Goal: Navigation & Orientation: Find specific page/section

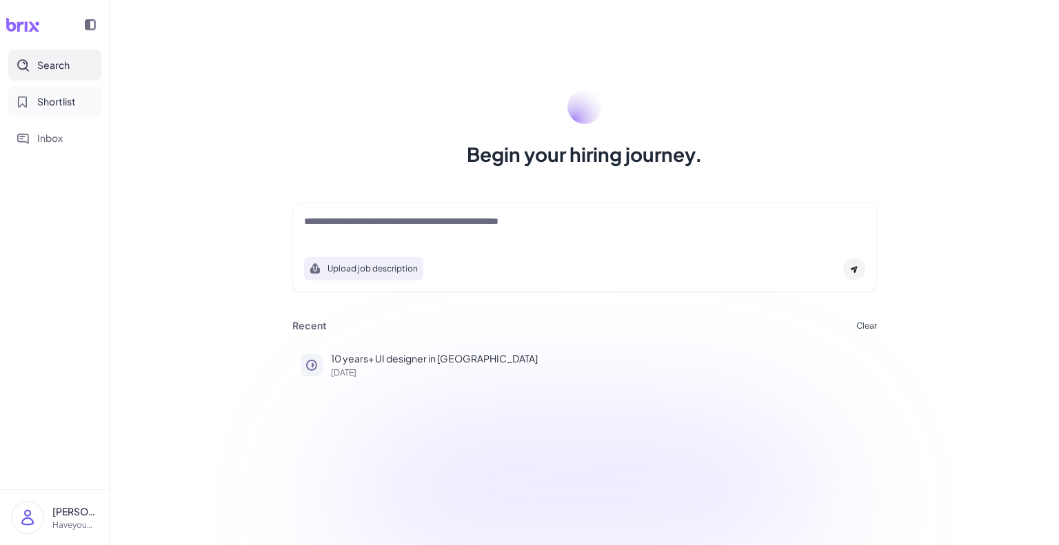
click at [60, 103] on span "Shortlist" at bounding box center [56, 101] width 39 height 14
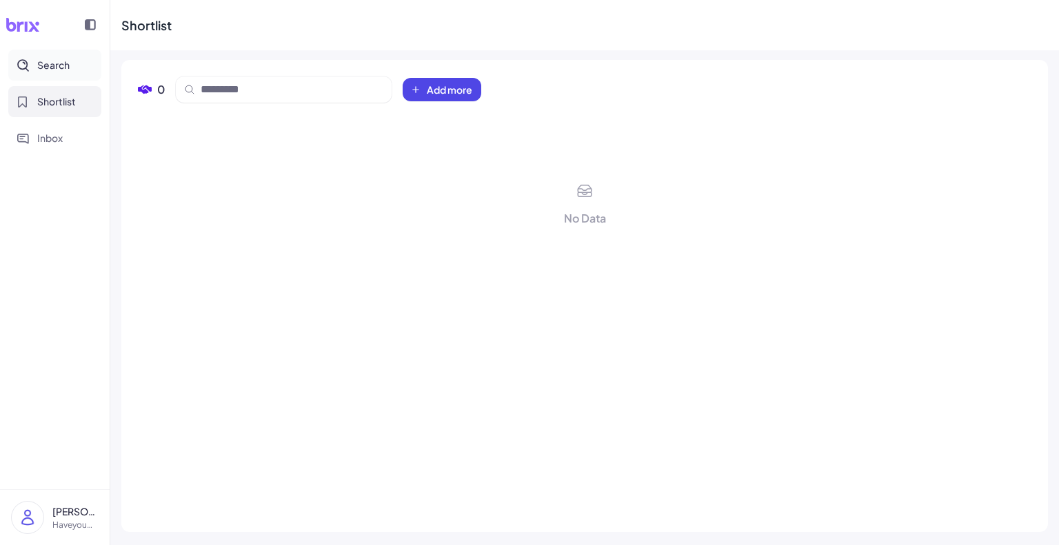
click at [67, 51] on button "Search" at bounding box center [54, 65] width 93 height 31
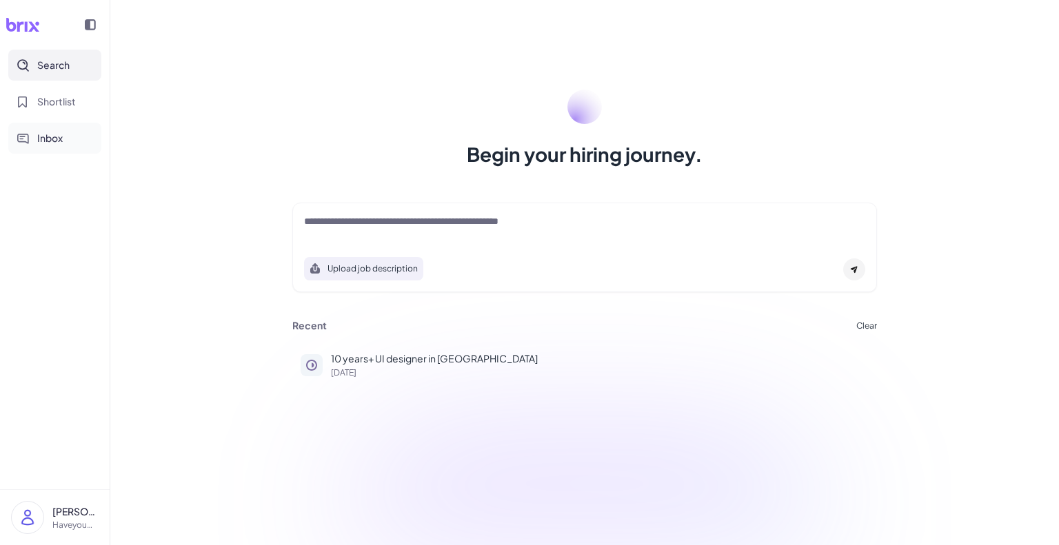
click at [52, 137] on span "Inbox" at bounding box center [49, 138] width 25 height 14
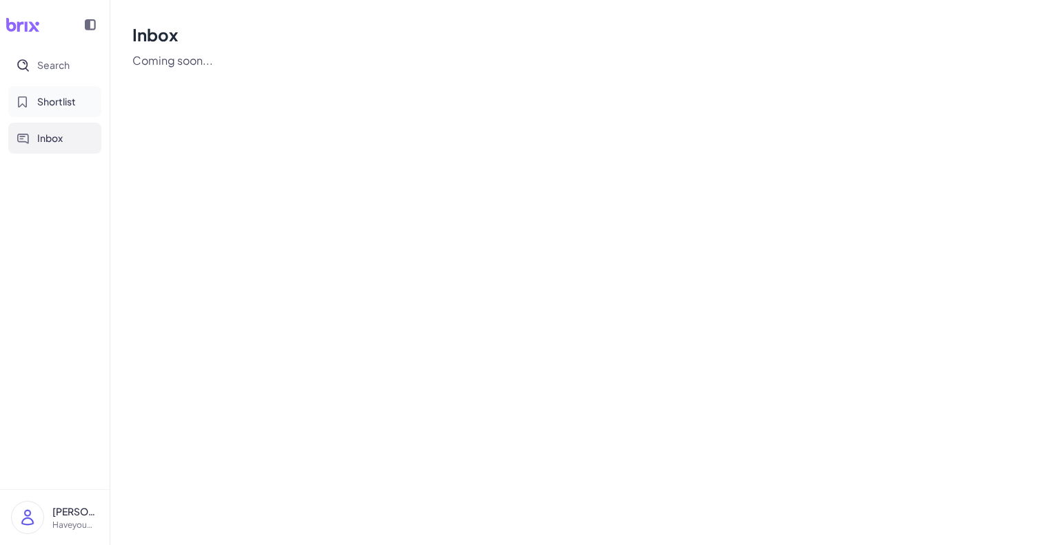
click at [63, 112] on button "Shortlist" at bounding box center [54, 101] width 93 height 31
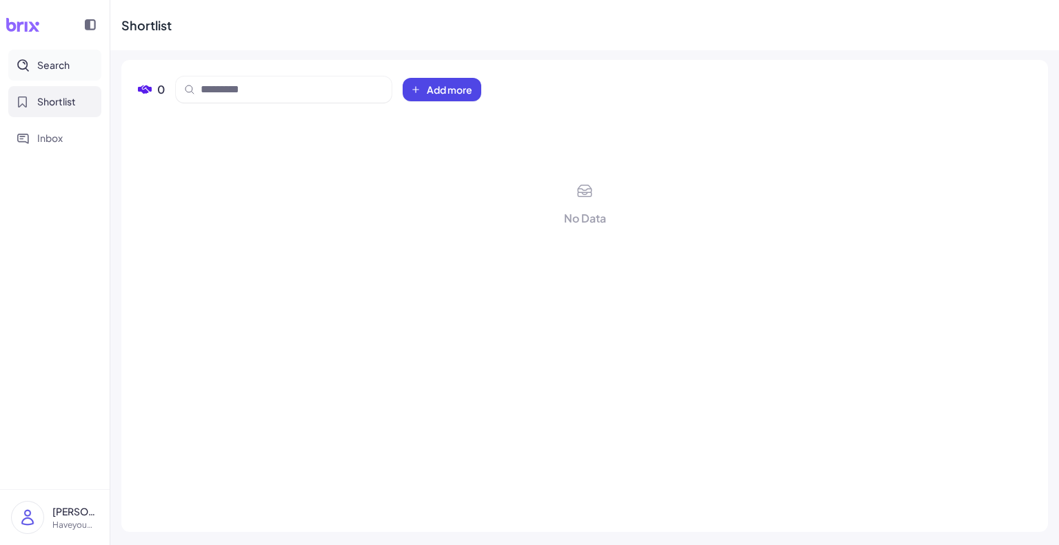
click at [90, 59] on button "Search" at bounding box center [54, 65] width 93 height 31
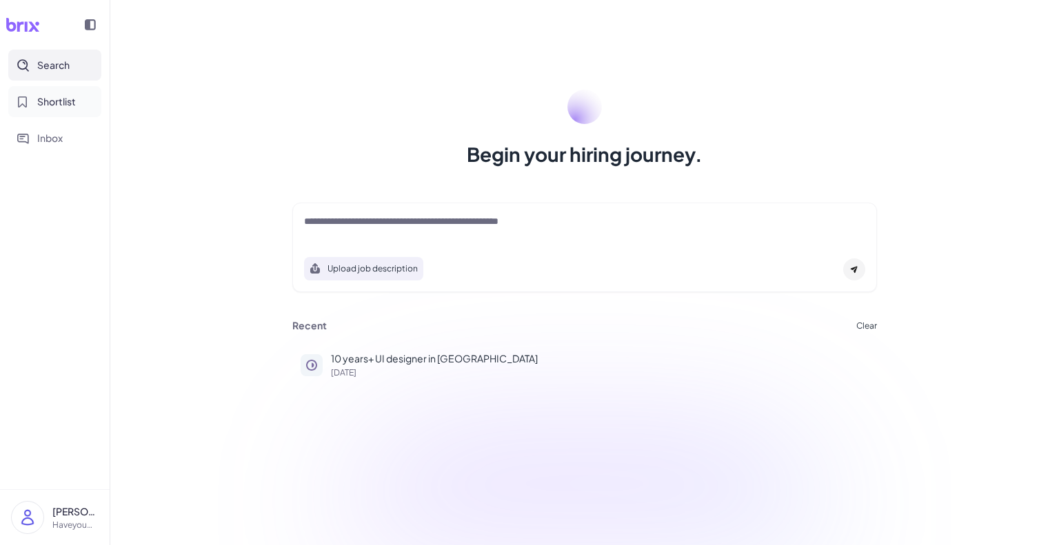
click at [79, 95] on button "Shortlist" at bounding box center [54, 101] width 93 height 31
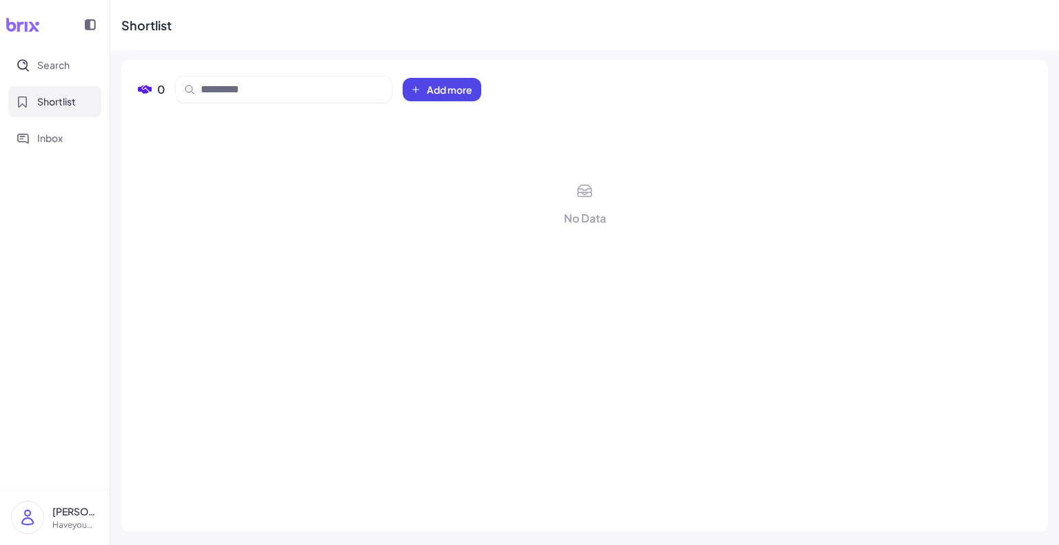
click at [68, 119] on div "Search Shortlist Inbox" at bounding box center [55, 102] width 110 height 104
click at [55, 137] on span "Inbox" at bounding box center [49, 138] width 25 height 14
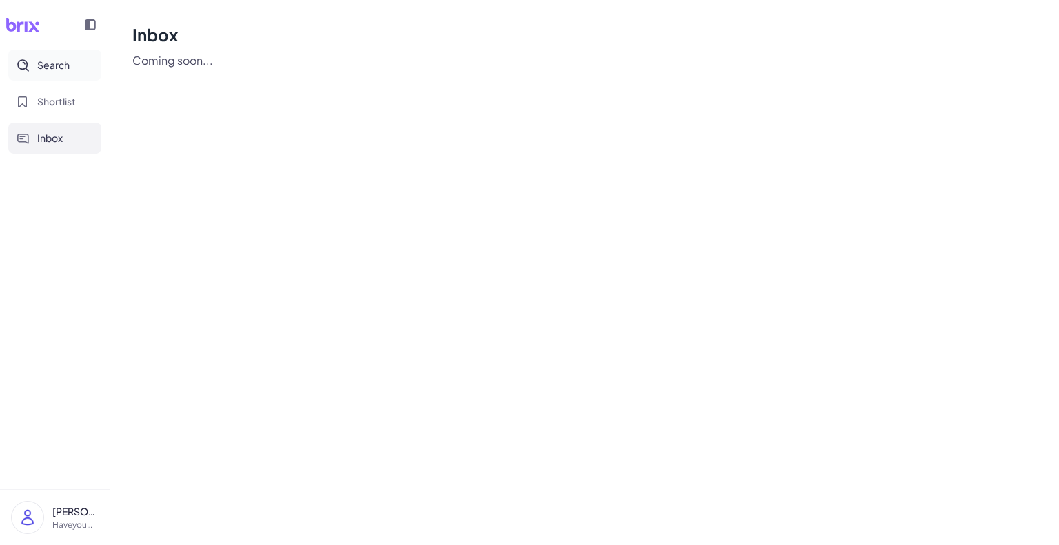
click at [65, 63] on span "Search" at bounding box center [53, 65] width 32 height 14
